Goal: Transaction & Acquisition: Register for event/course

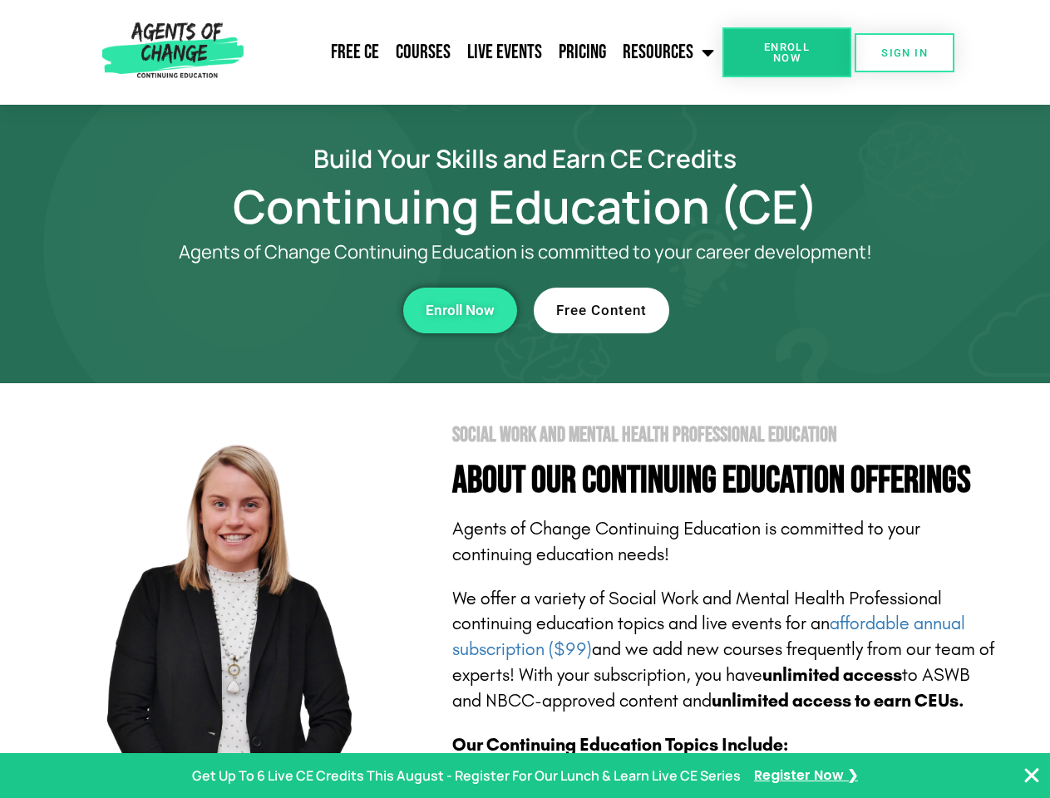
click at [524, 399] on section "Social Work and Mental Health Professional Education About Our Continuing Educa…" at bounding box center [525, 732] width 1050 height 698
click at [786, 52] on span "Enroll Now" at bounding box center [787, 53] width 76 height 22
click at [904, 52] on span "SIGN IN" at bounding box center [904, 52] width 47 height 11
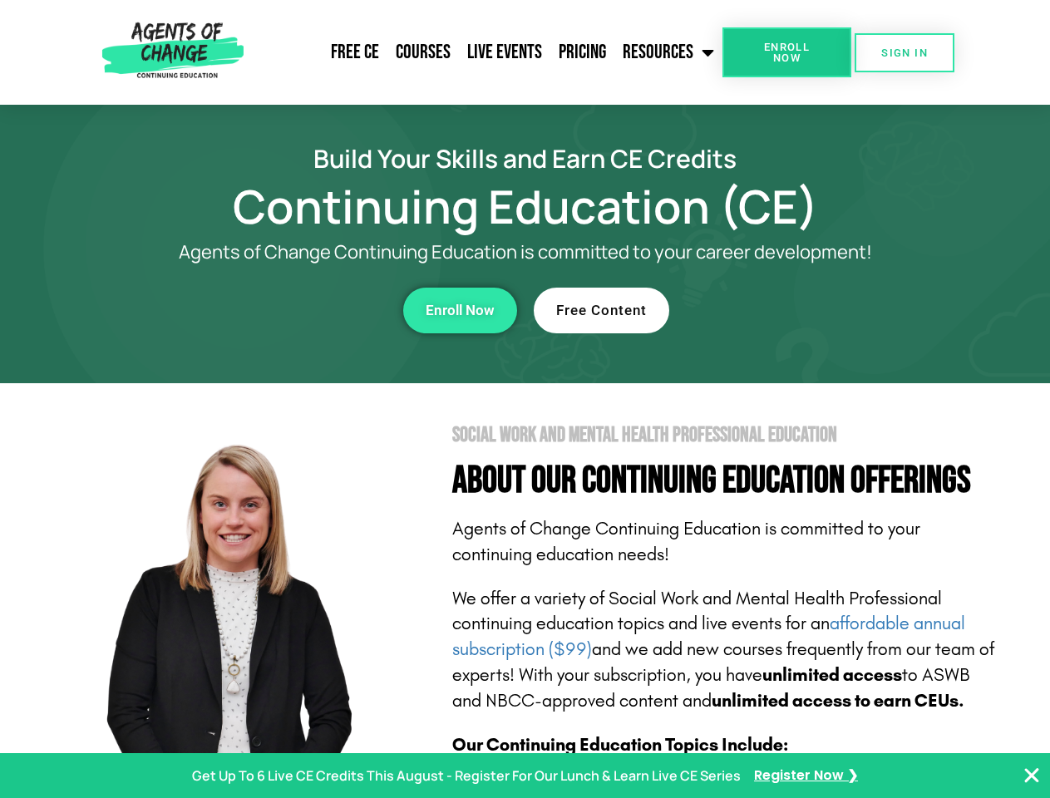
click at [288, 310] on div "Enroll Now" at bounding box center [288, 311] width 457 height 46
click at [460, 310] on span "Enroll Now" at bounding box center [460, 310] width 69 height 14
click at [762, 310] on div "Free Content" at bounding box center [762, 311] width 457 height 46
